Goal: Transaction & Acquisition: Book appointment/travel/reservation

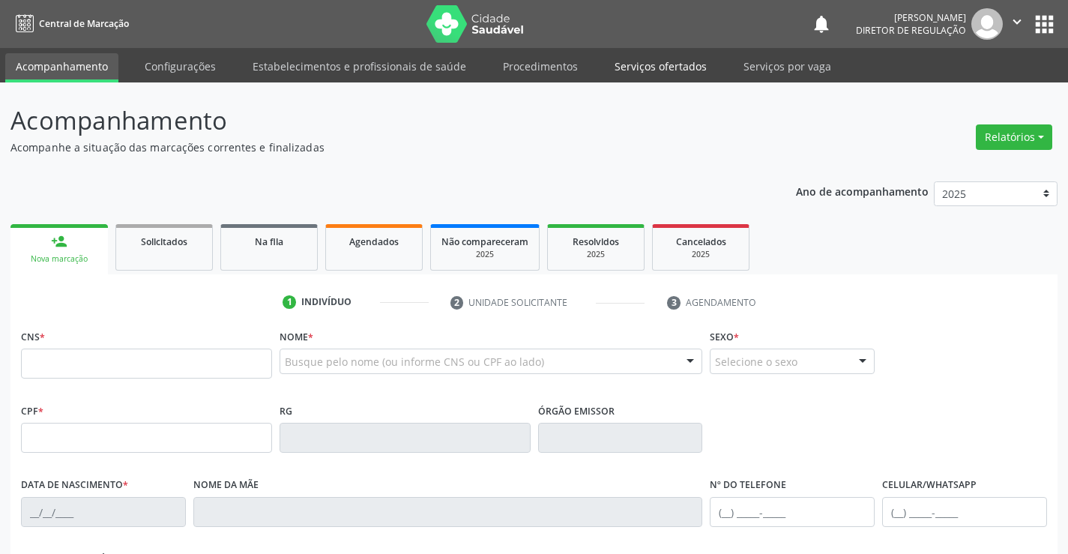
click at [663, 65] on link "Serviços ofertados" at bounding box center [660, 66] width 113 height 26
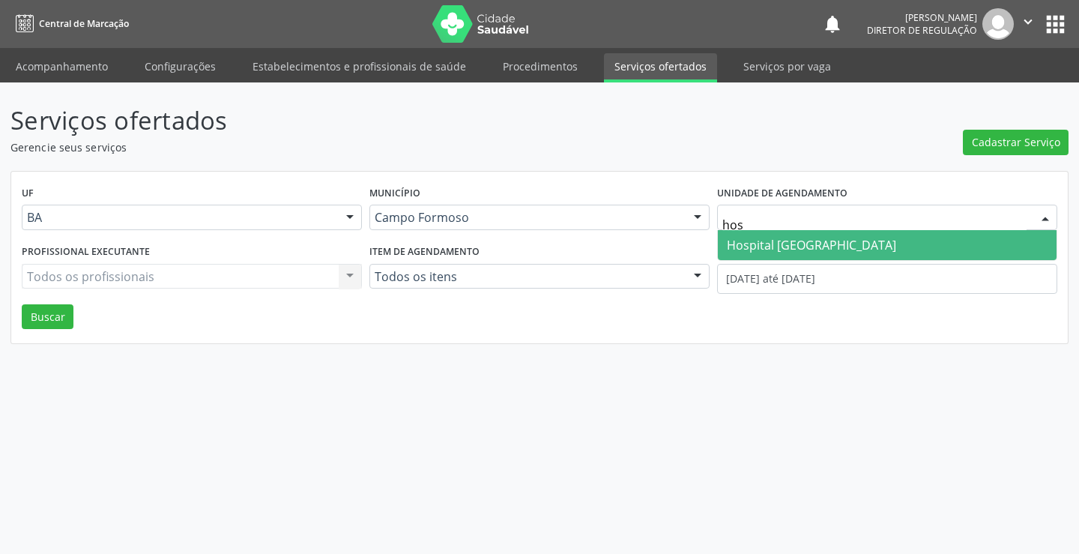
type input "hosp"
click at [788, 250] on span "Hospital [GEOGRAPHIC_DATA]" at bounding box center [811, 245] width 169 height 16
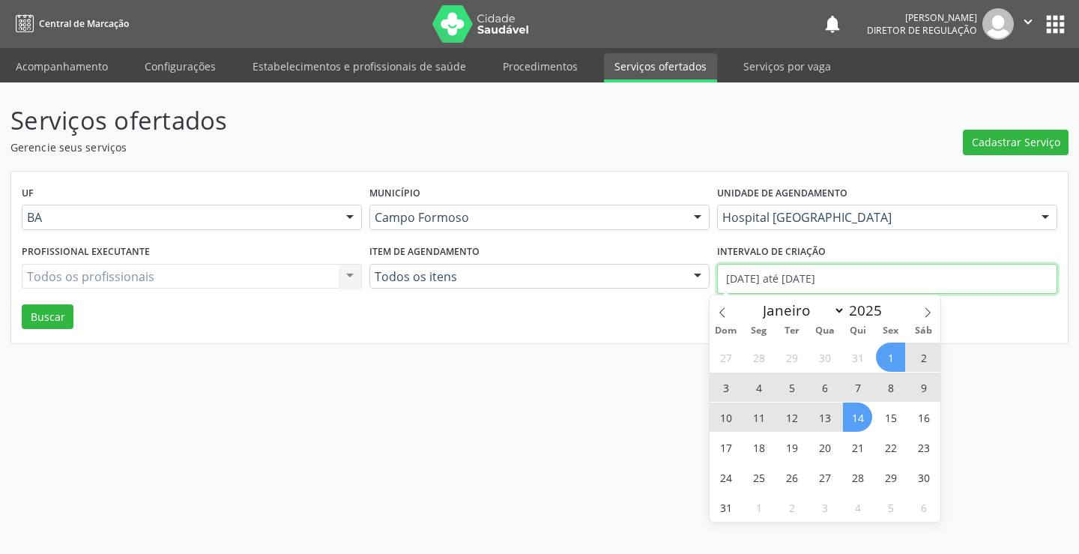
click at [800, 277] on input "[DATE] até [DATE]" at bounding box center [887, 279] width 340 height 30
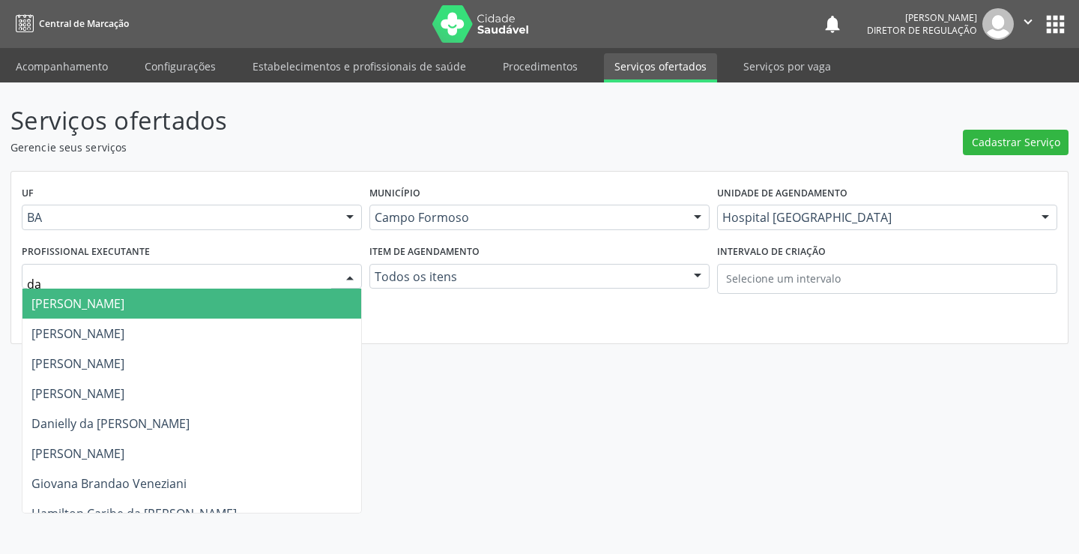
type input "dan"
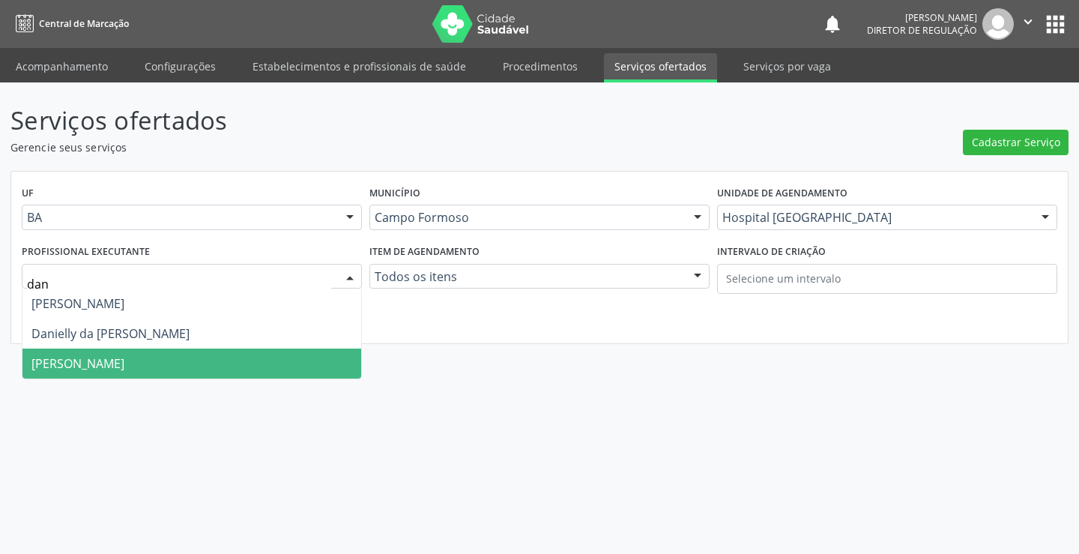
click at [100, 355] on span "[PERSON_NAME]" at bounding box center [77, 363] width 93 height 16
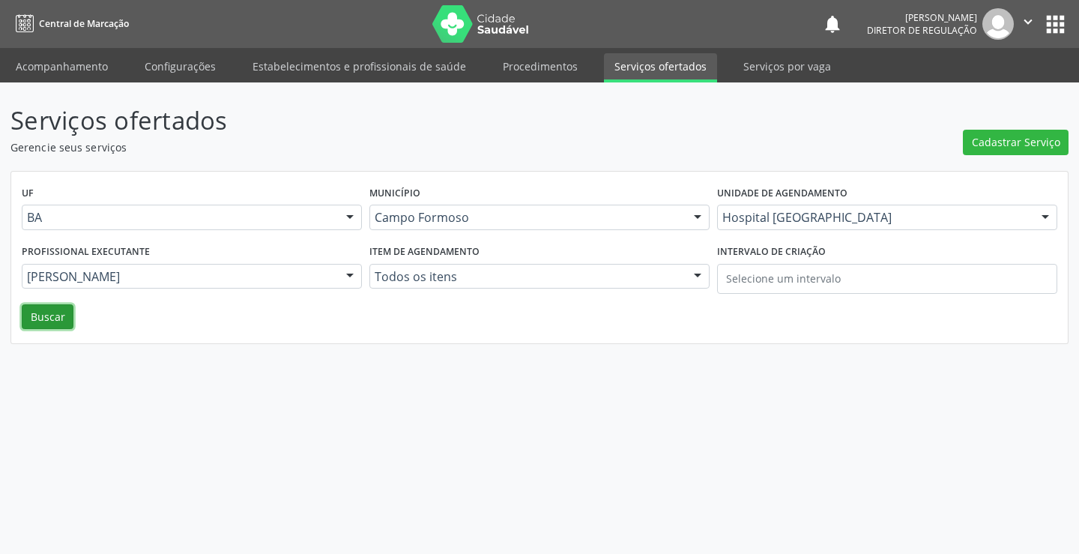
click at [55, 316] on button "Buscar" at bounding box center [48, 316] width 52 height 25
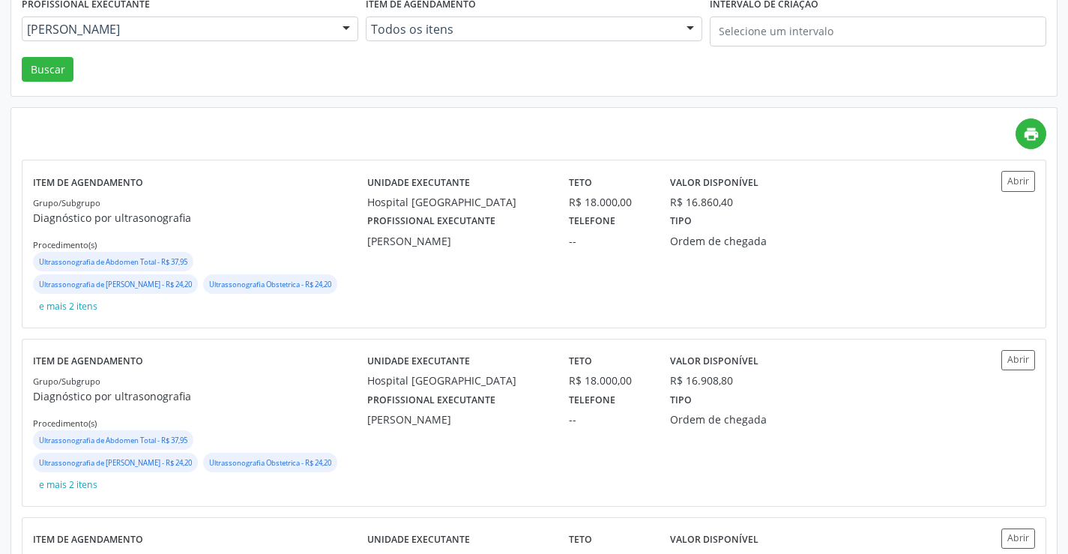
scroll to position [300, 0]
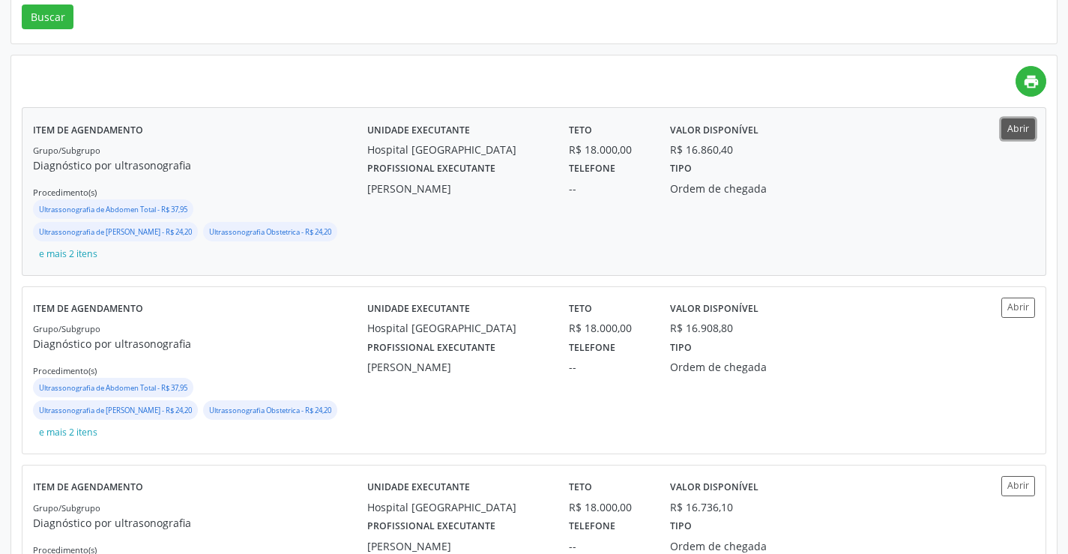
click at [1027, 130] on button "Abrir" at bounding box center [1018, 128] width 34 height 20
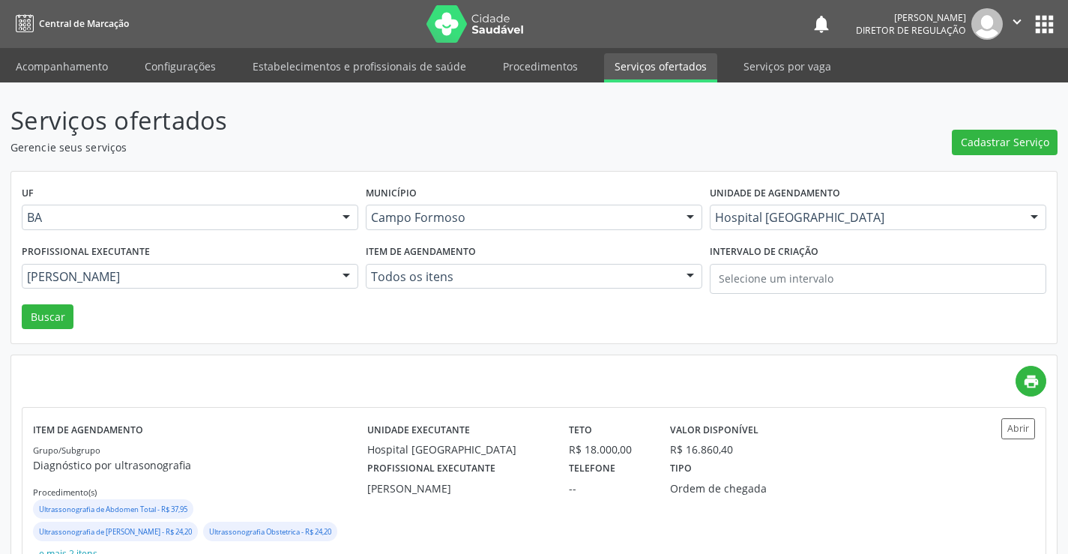
drag, startPoint x: 45, startPoint y: 70, endPoint x: 0, endPoint y: 231, distance: 167.3
click at [46, 68] on link "Acompanhamento" at bounding box center [61, 66] width 113 height 26
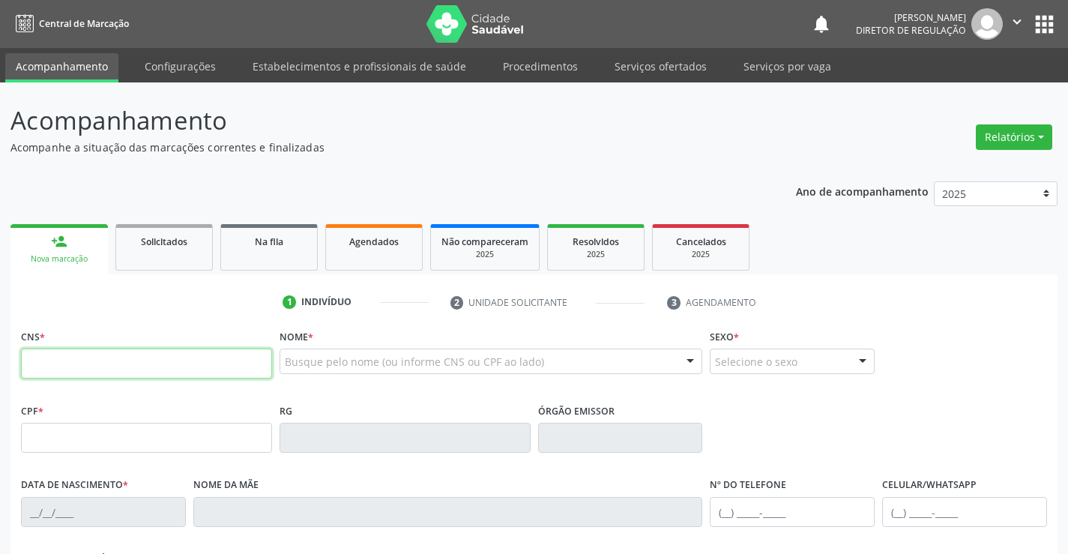
click at [165, 355] on input "text" at bounding box center [146, 364] width 251 height 30
type input "706 7067 4666 1420"
type input "[DATE]"
type input "S/N"
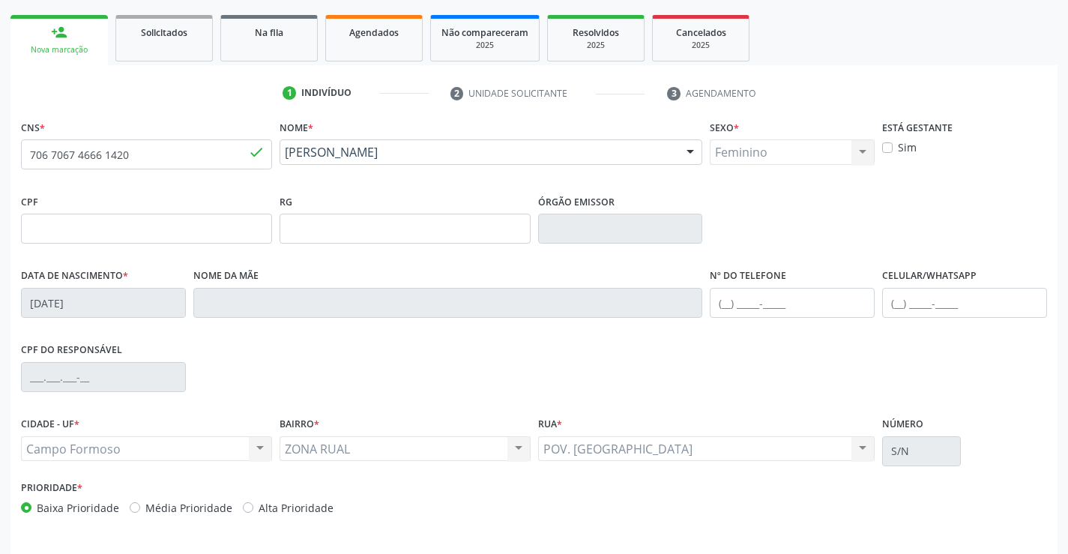
scroll to position [259, 0]
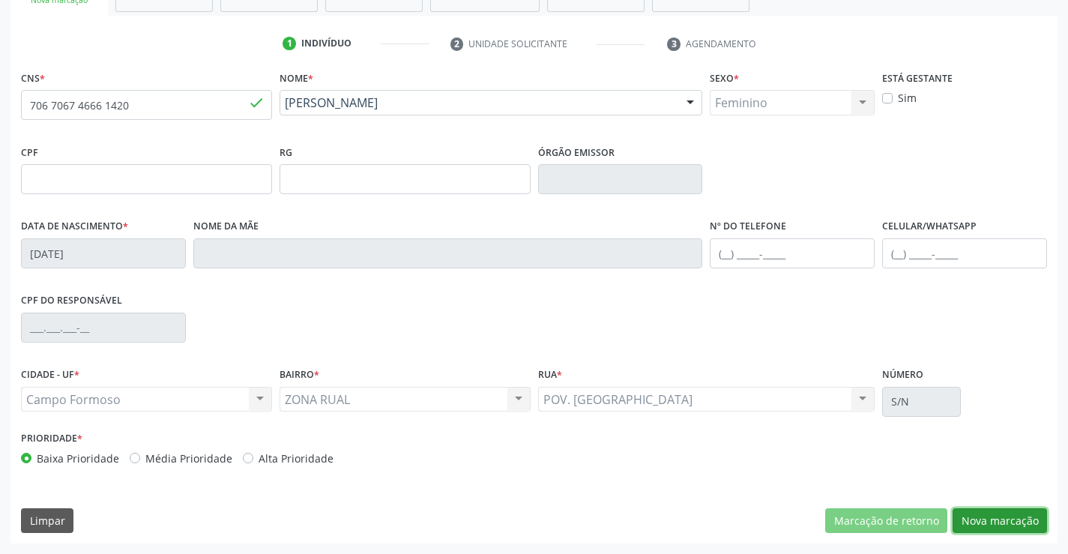
click at [1024, 521] on button "Nova marcação" at bounding box center [1000, 520] width 94 height 25
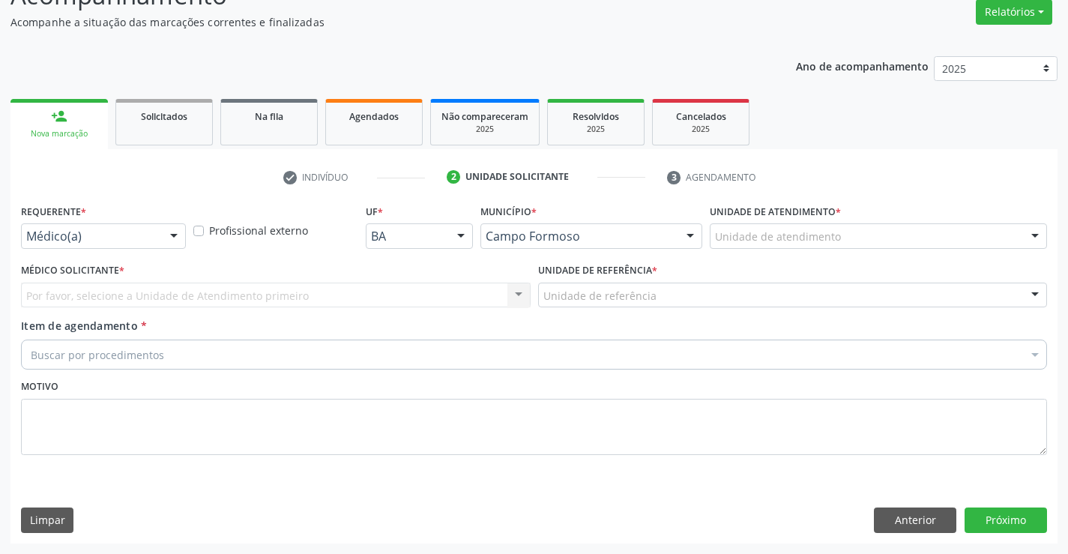
drag, startPoint x: 101, startPoint y: 238, endPoint x: 113, endPoint y: 265, distance: 28.8
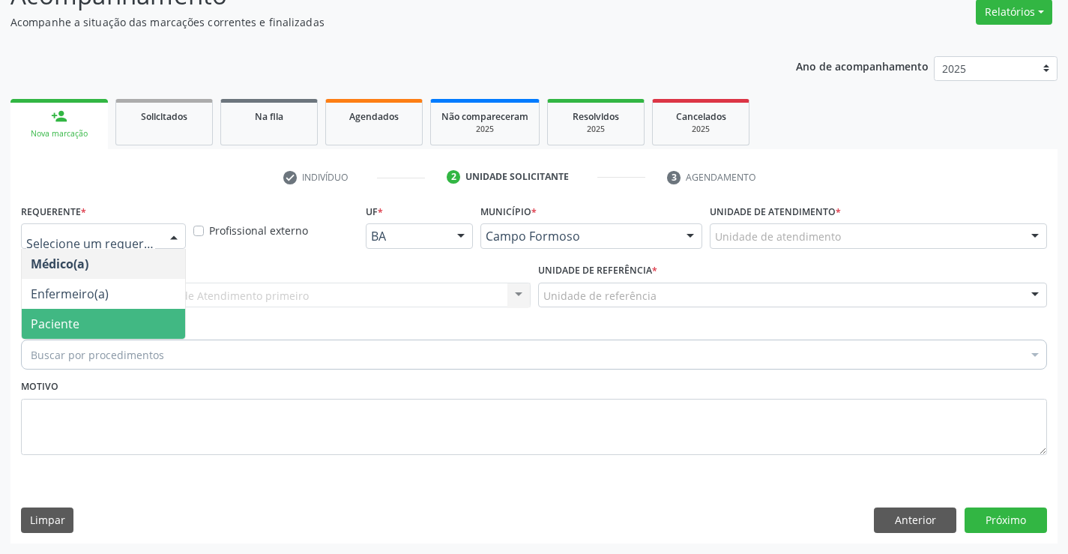
drag, startPoint x: 122, startPoint y: 303, endPoint x: 124, endPoint y: 322, distance: 18.9
click at [124, 322] on ul "Médico(a) Enfermeiro(a) Paciente Nenhum resultado encontrado para: " " Não há n…" at bounding box center [103, 294] width 163 height 90
drag, startPoint x: 124, startPoint y: 322, endPoint x: 192, endPoint y: 315, distance: 67.8
click at [125, 322] on span "Paciente" at bounding box center [103, 324] width 163 height 30
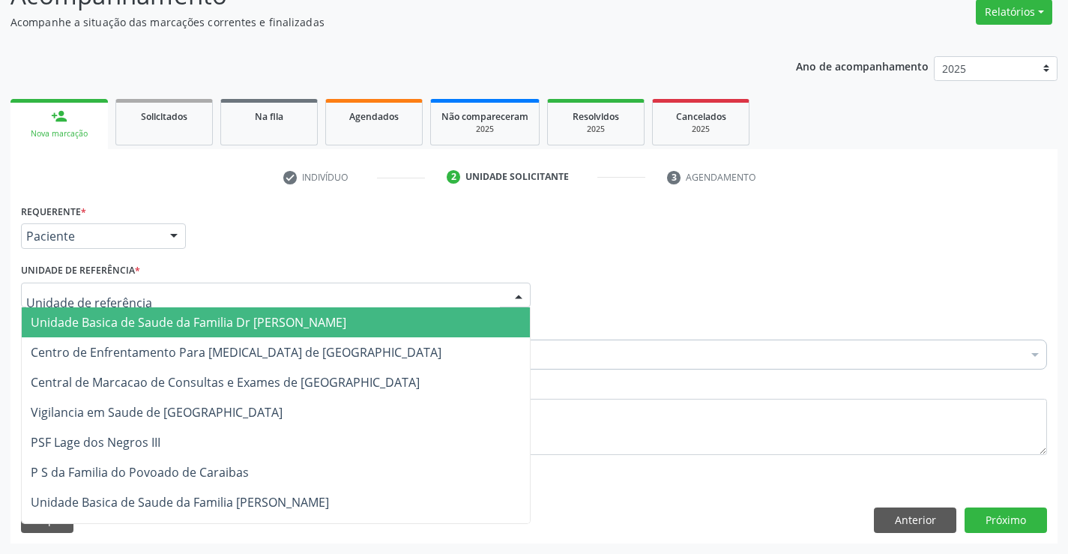
click at [264, 289] on div at bounding box center [276, 295] width 510 height 25
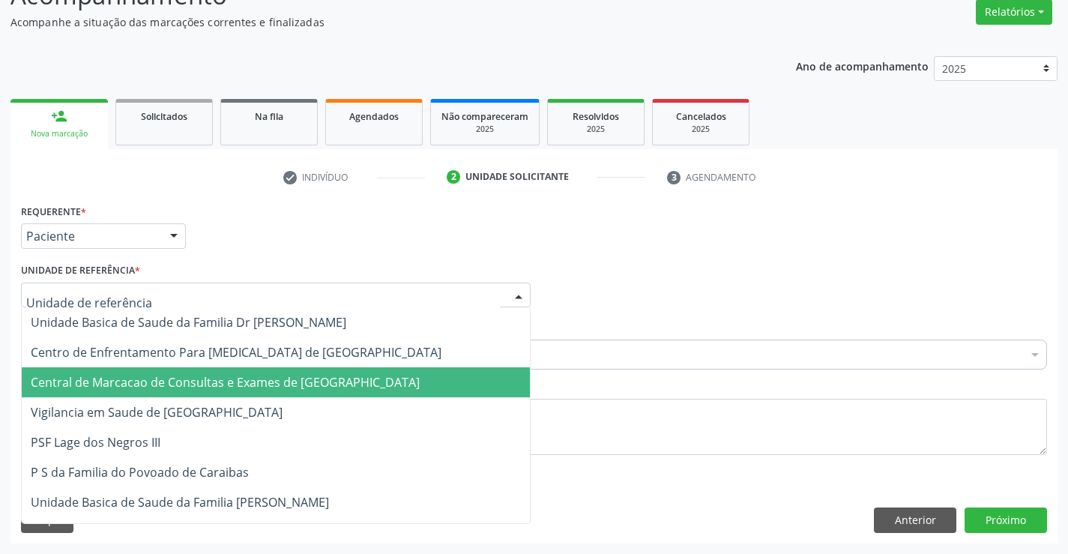
click at [279, 389] on span "Central de Marcacao de Consultas e Exames de [GEOGRAPHIC_DATA]" at bounding box center [225, 382] width 389 height 16
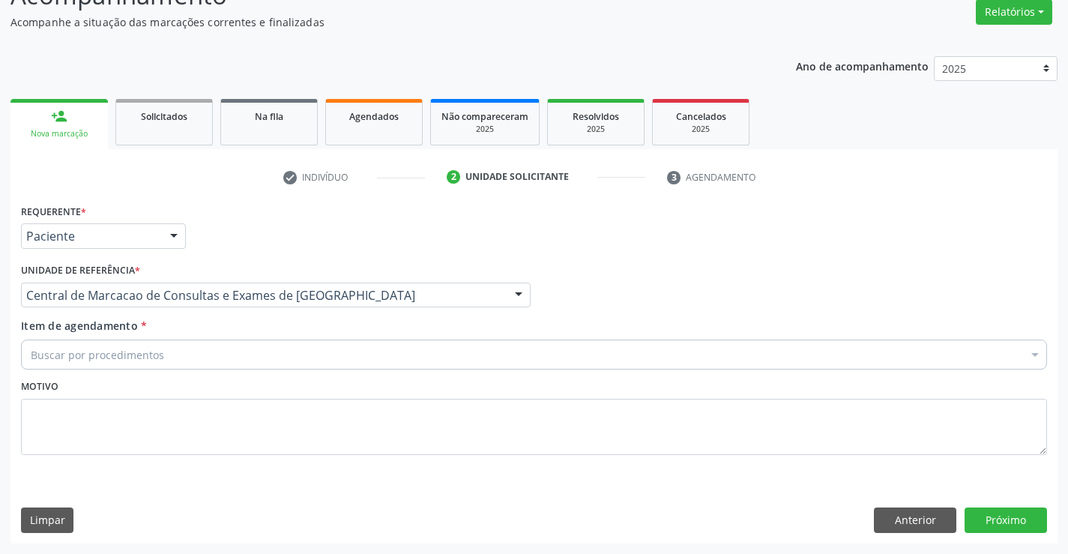
click at [352, 352] on div "Buscar por procedimentos" at bounding box center [534, 355] width 1026 height 30
click at [44, 355] on input "pwediatra" at bounding box center [527, 355] width 992 height 30
type input "pediatra"
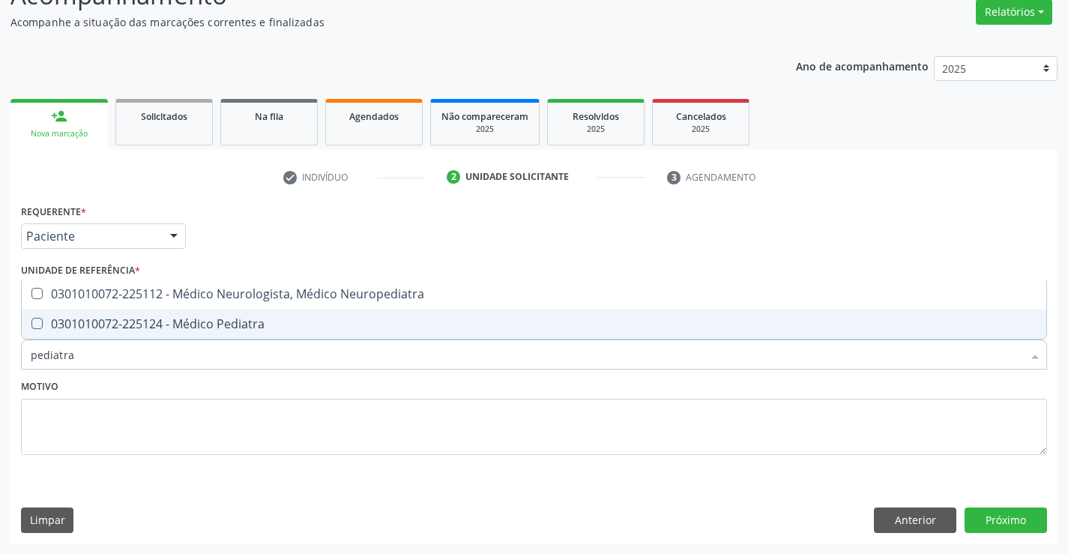
drag, startPoint x: 316, startPoint y: 332, endPoint x: 473, endPoint y: 373, distance: 162.0
click at [317, 331] on span "0301010072-225124 - Médico Pediatra" at bounding box center [534, 324] width 1025 height 30
checkbox Pediatra "true"
click at [1028, 524] on button "Próximo" at bounding box center [1006, 519] width 82 height 25
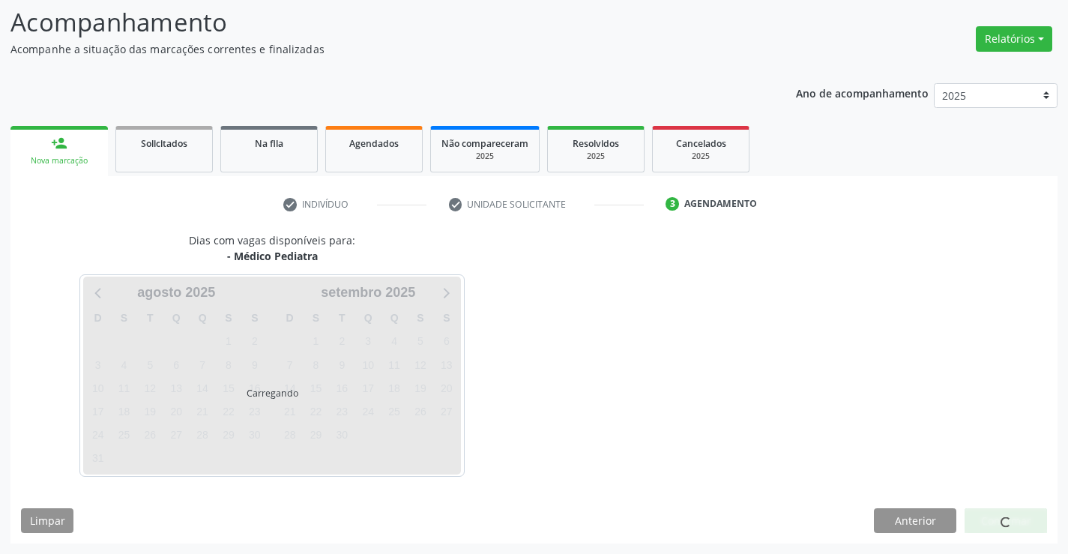
scroll to position [98, 0]
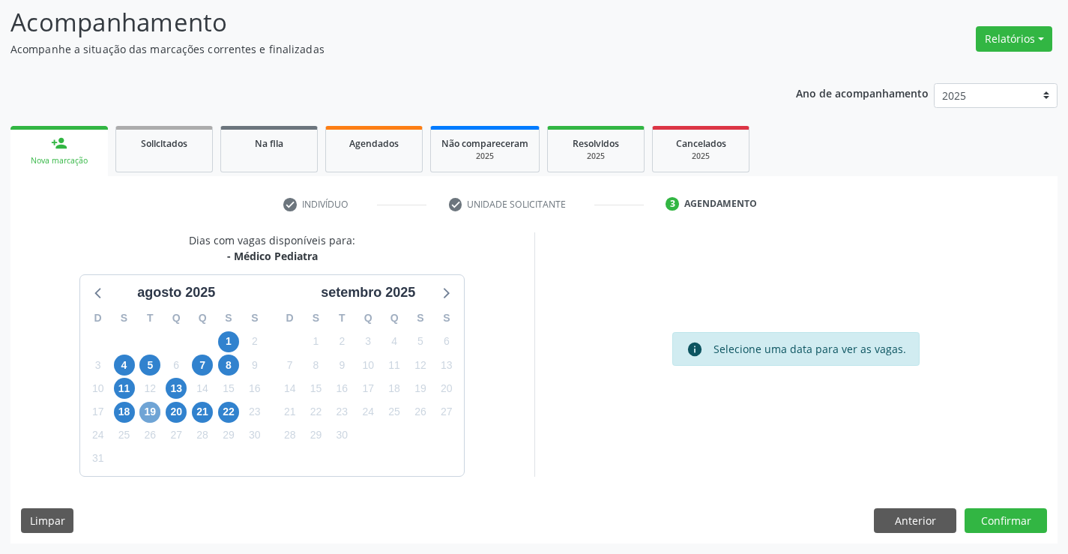
click at [155, 417] on span "19" at bounding box center [149, 412] width 21 height 21
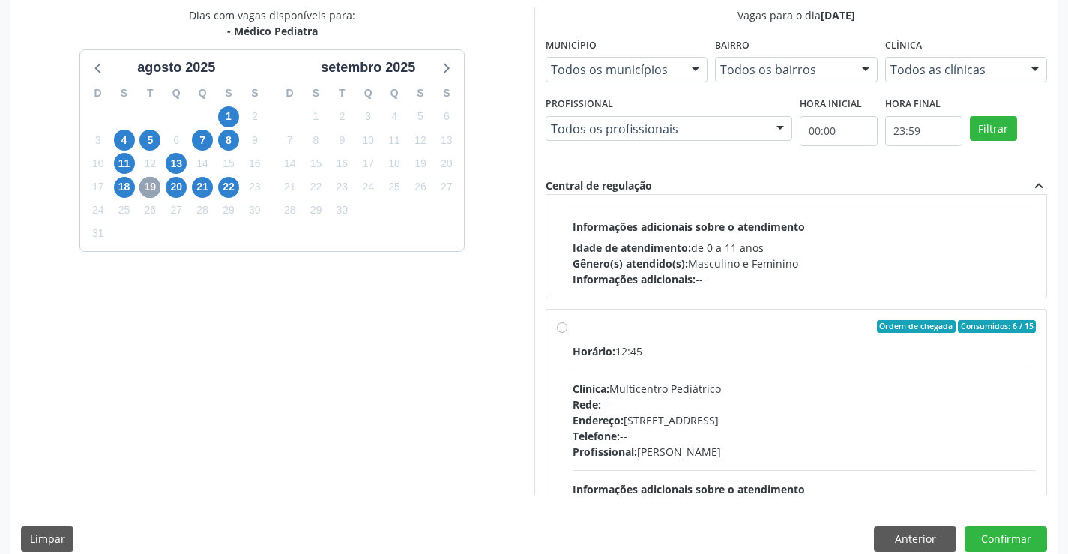
scroll to position [225, 0]
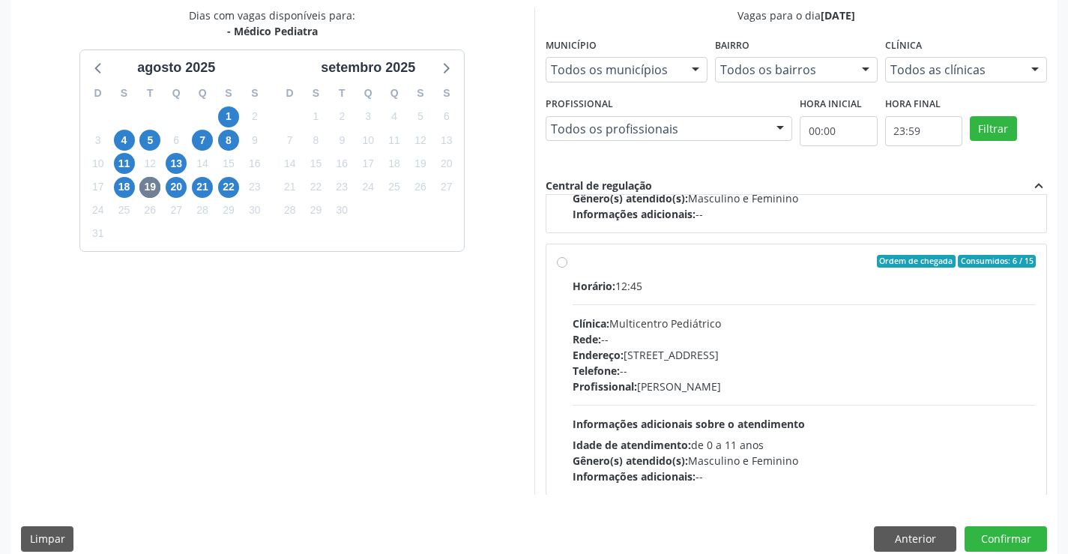
click at [720, 303] on div "Horário: 12:45 Clínica: Multicentro Pediátrico Rede: -- Endereço: [STREET_ADDRE…" at bounding box center [805, 381] width 464 height 206
click at [567, 268] on input "Ordem de chegada Consumidos: 6 / 15 Horário: 12:45 Clínica: Multicentro Pediátr…" at bounding box center [562, 261] width 10 height 13
radio input "true"
click at [1023, 534] on button "Confirmar" at bounding box center [1006, 538] width 82 height 25
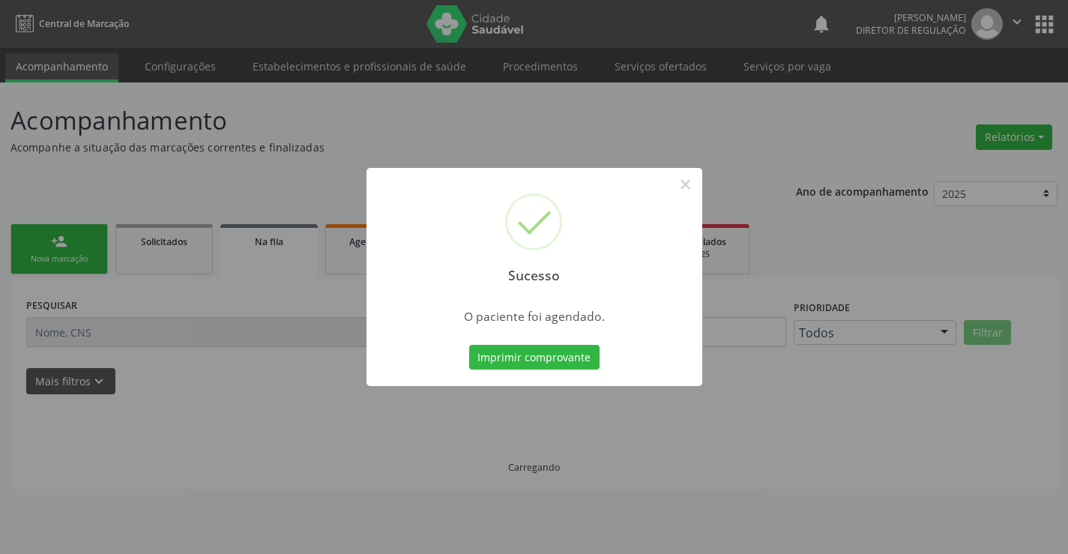
scroll to position [0, 0]
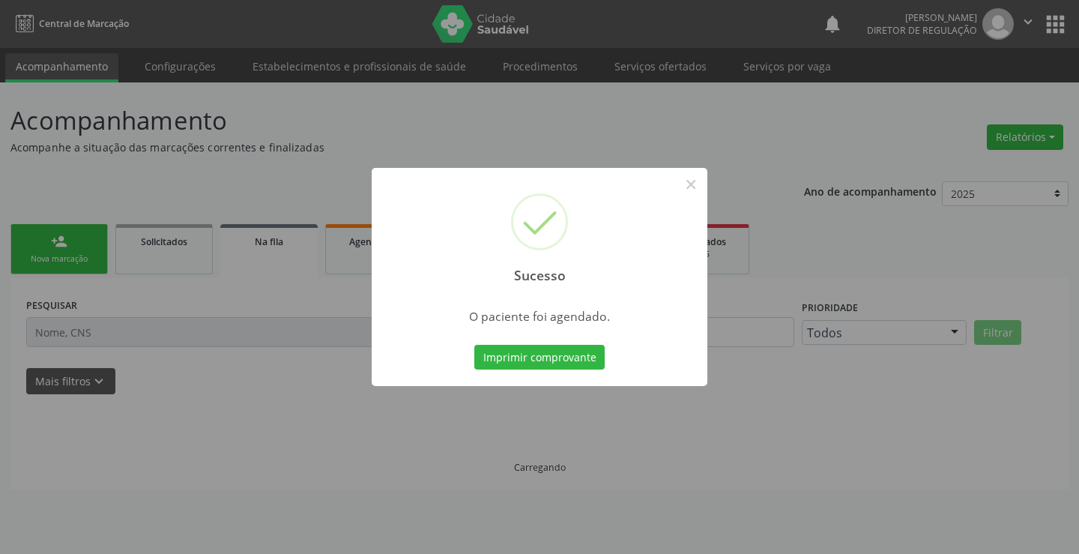
click at [474, 345] on button "Imprimir comprovante" at bounding box center [539, 357] width 130 height 25
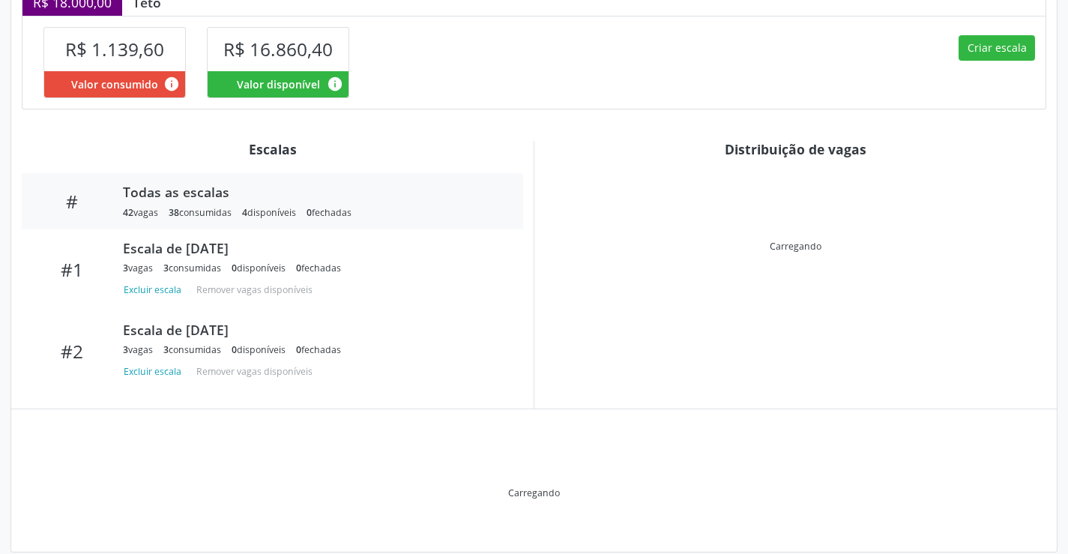
scroll to position [414, 0]
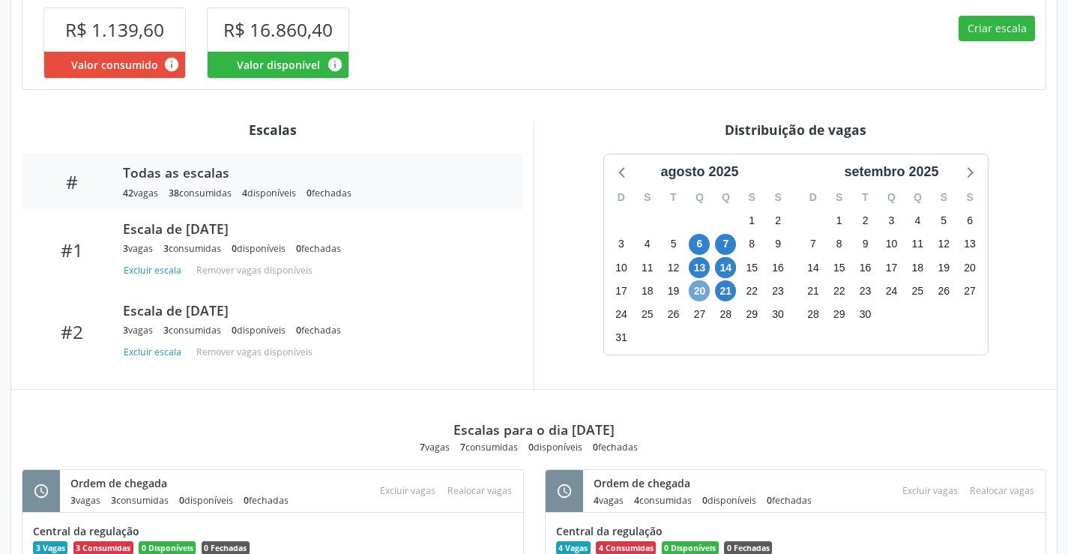
click at [704, 291] on span "20" at bounding box center [699, 290] width 21 height 21
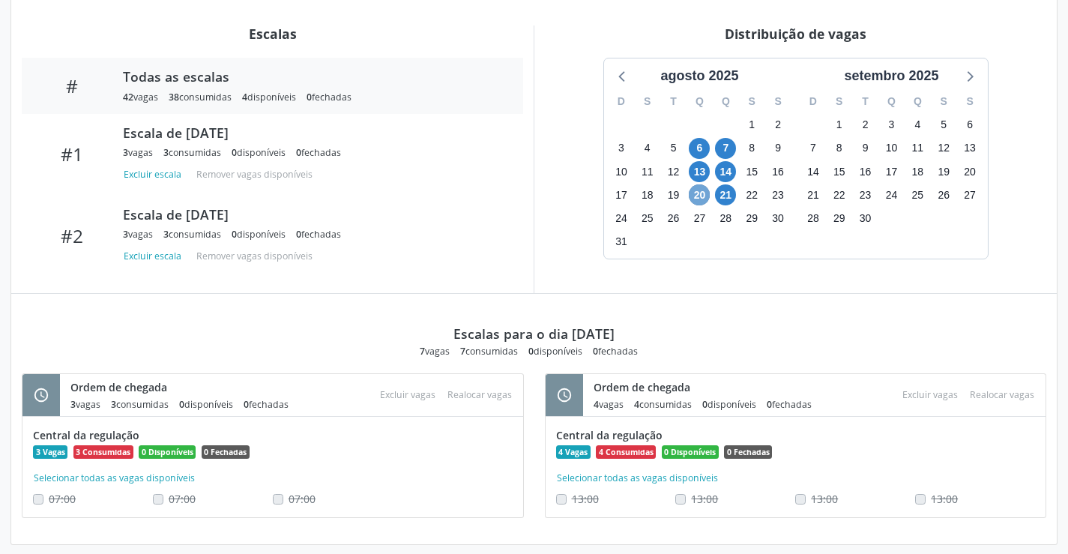
scroll to position [522, 0]
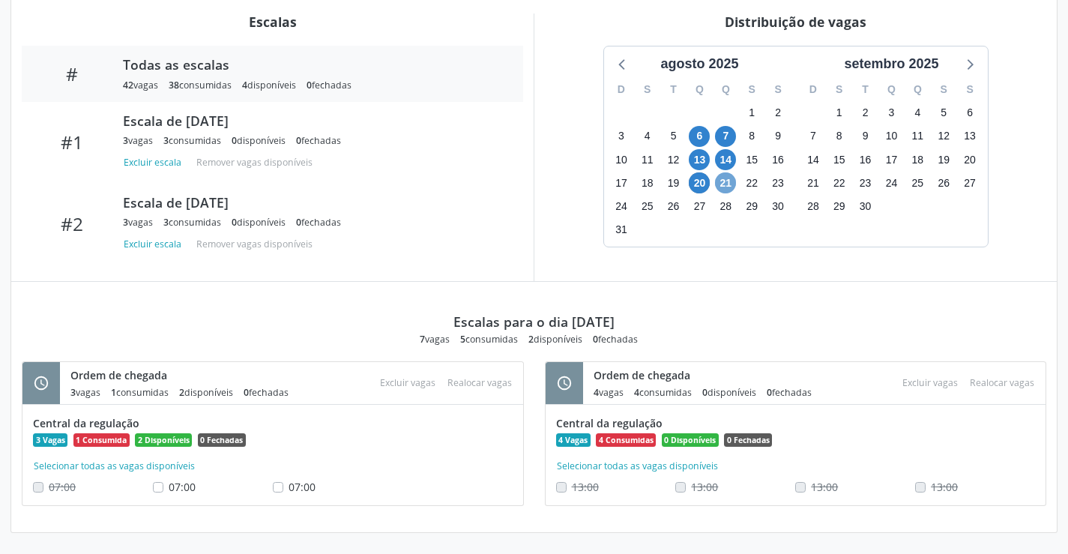
click at [728, 179] on span "21" at bounding box center [725, 182] width 21 height 21
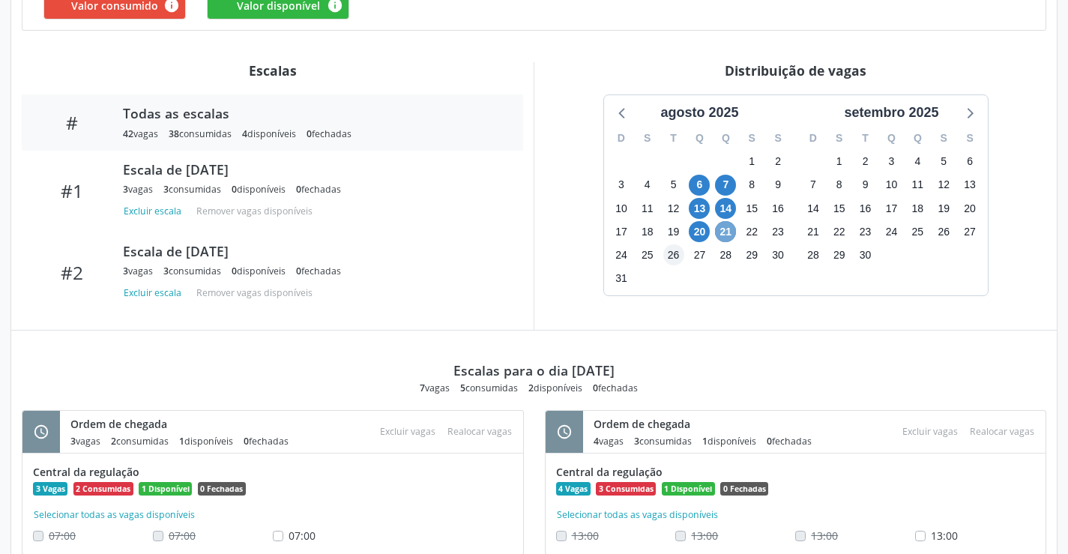
scroll to position [447, 0]
